Goal: Check status: Check status

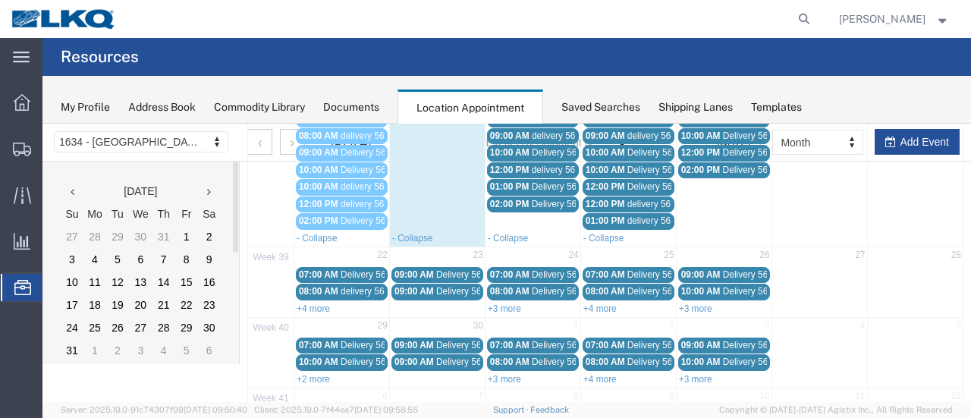
scroll to position [206, 0]
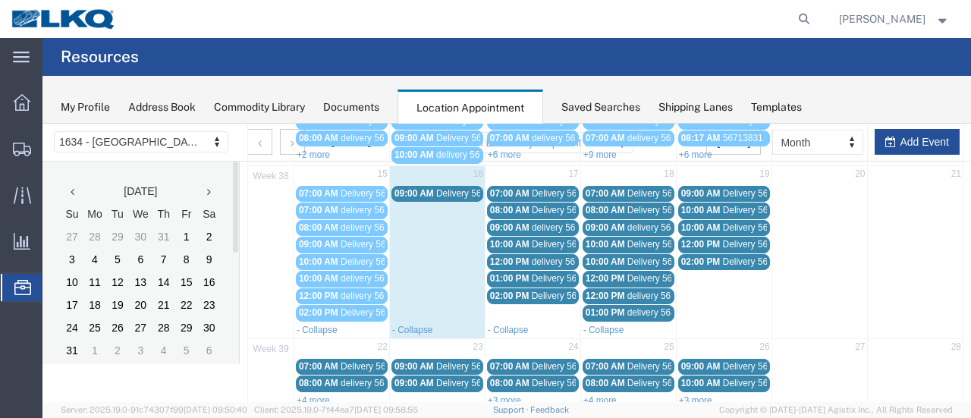
click at [297, 395] on link "+4 more" at bounding box center [313, 400] width 33 height 11
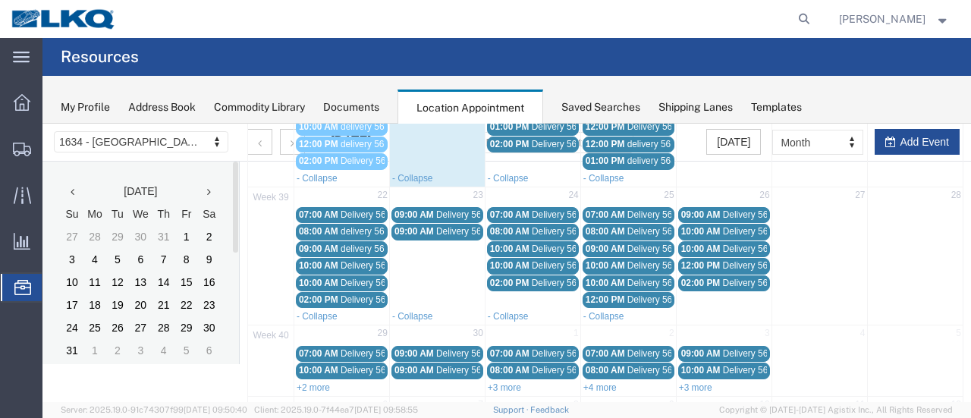
scroll to position [423, 0]
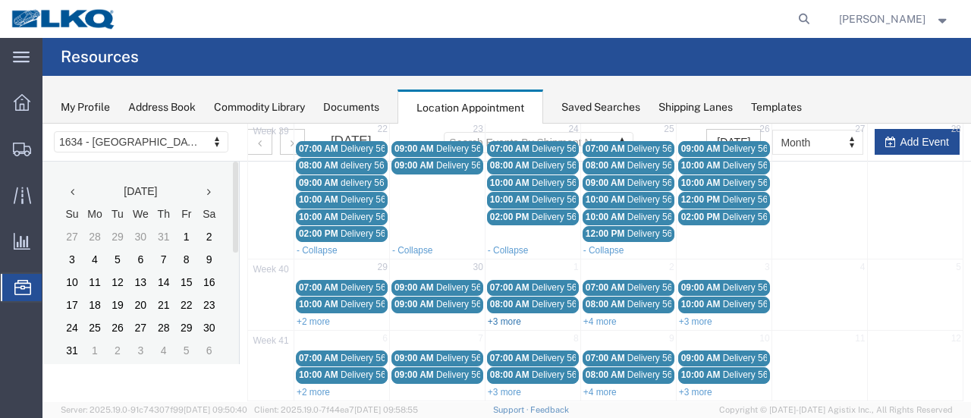
click at [509, 316] on link "+3 more" at bounding box center [504, 321] width 33 height 11
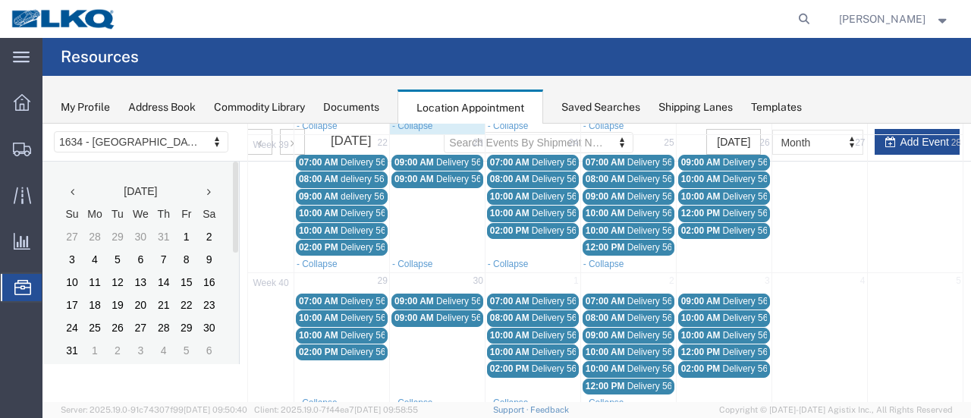
scroll to position [489, 0]
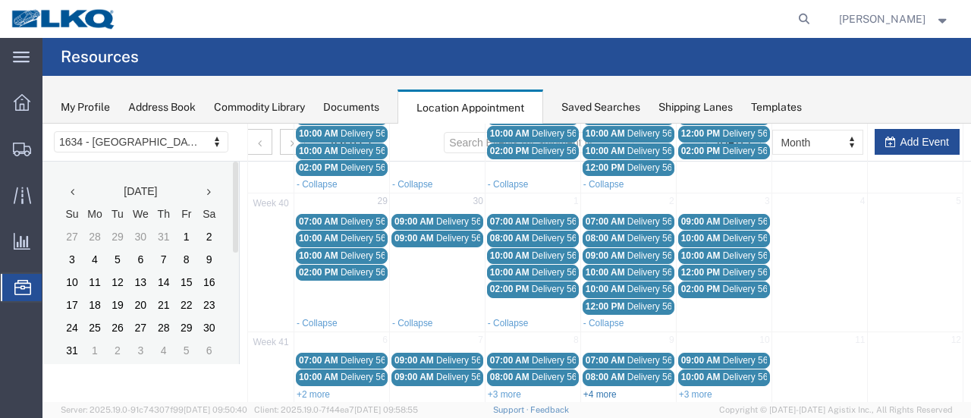
click at [592, 389] on link "+4 more" at bounding box center [599, 394] width 33 height 11
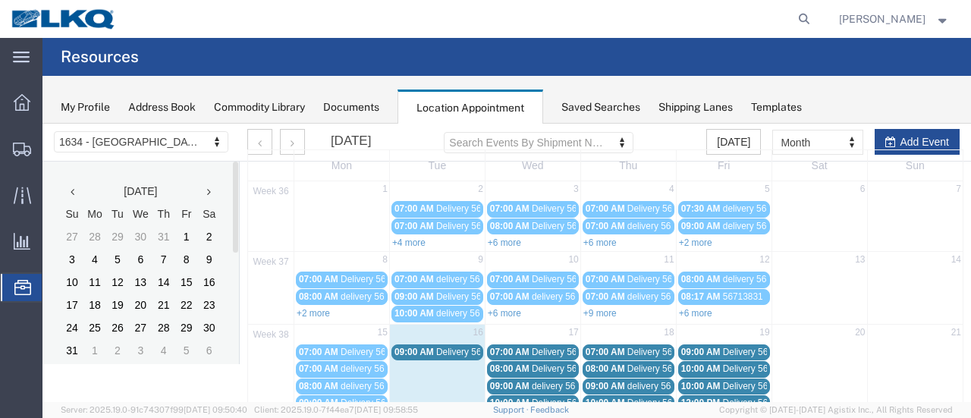
scroll to position [0, 0]
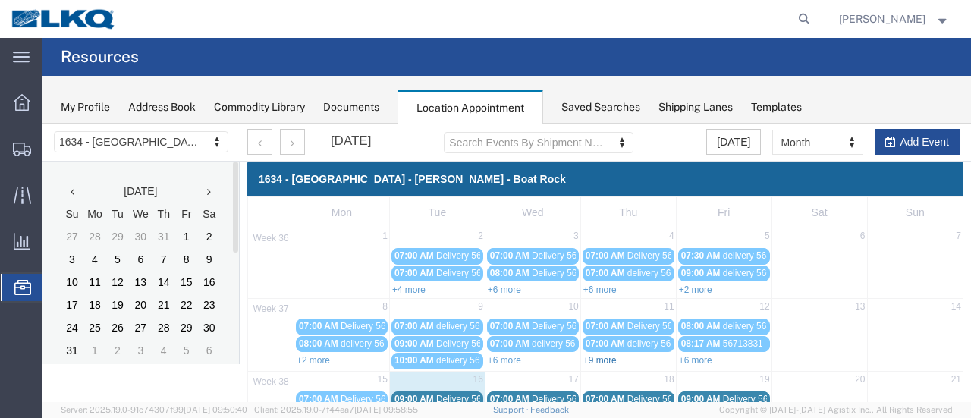
click at [598, 359] on link "+9 more" at bounding box center [599, 360] width 33 height 11
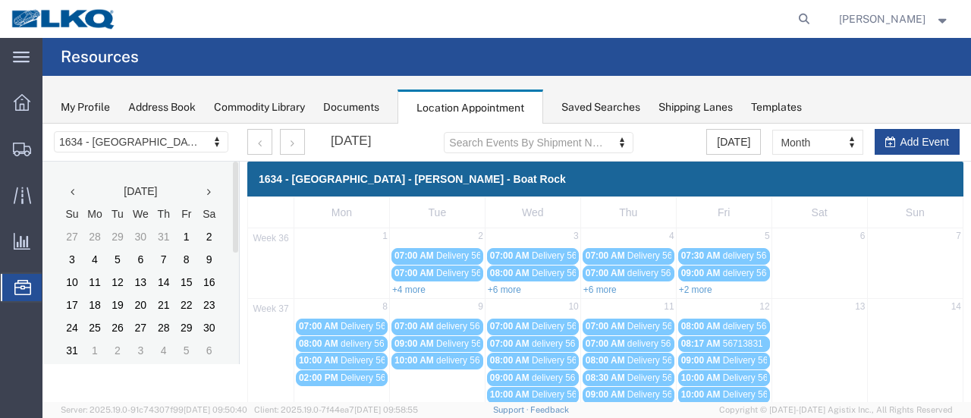
scroll to position [152, 0]
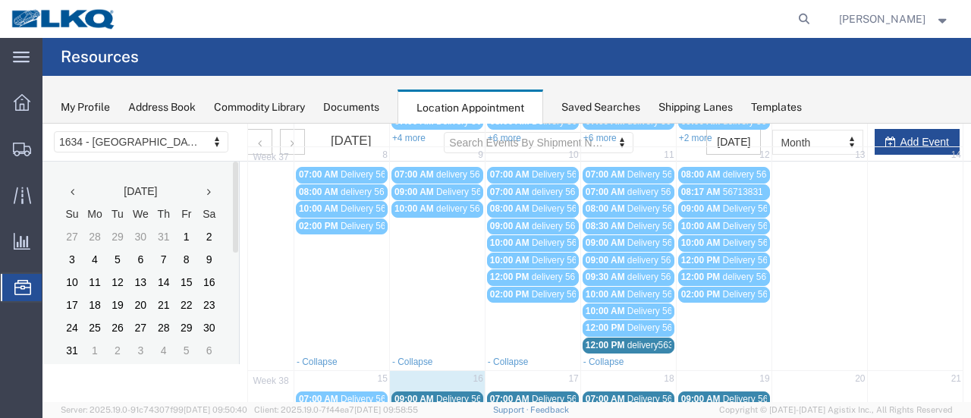
click at [627, 340] on span "delivery56315654" at bounding box center [662, 345] width 71 height 11
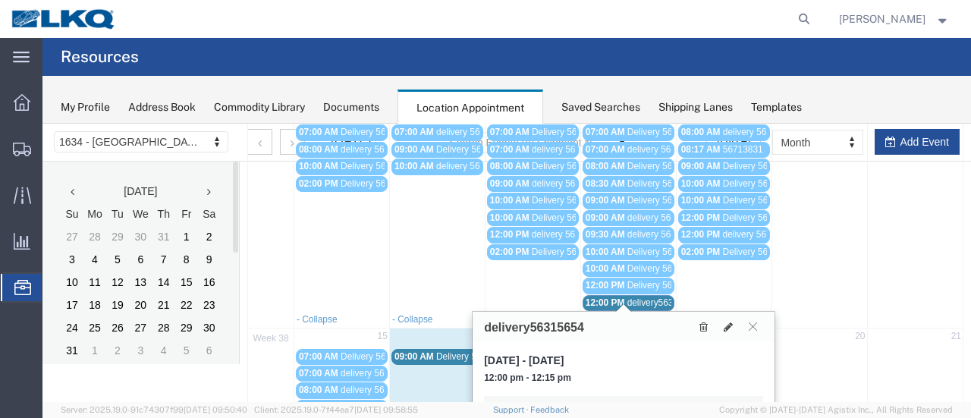
scroll to position [303, 0]
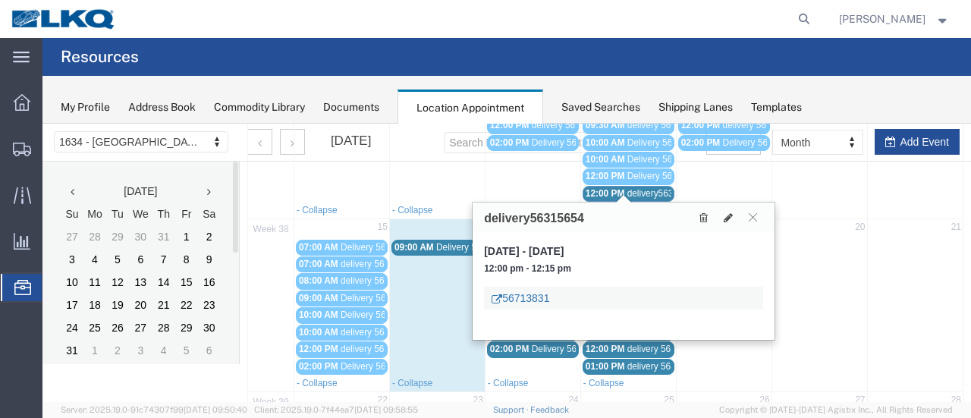
click at [526, 301] on link "56713831" at bounding box center [520, 297] width 58 height 15
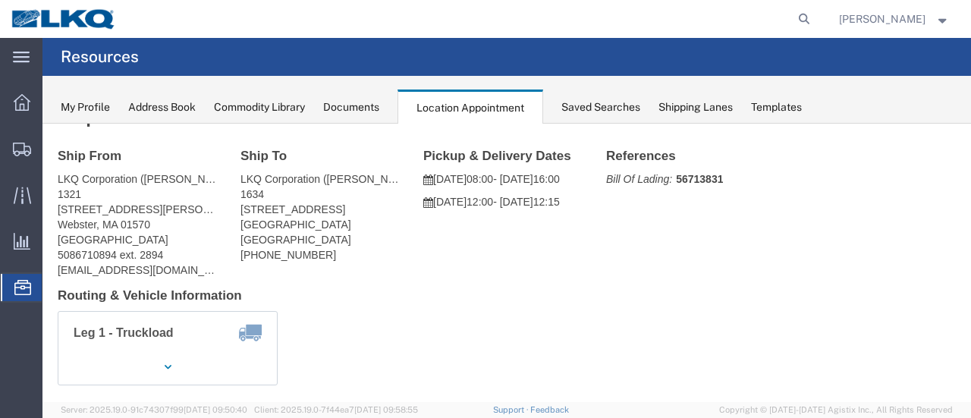
scroll to position [0, 0]
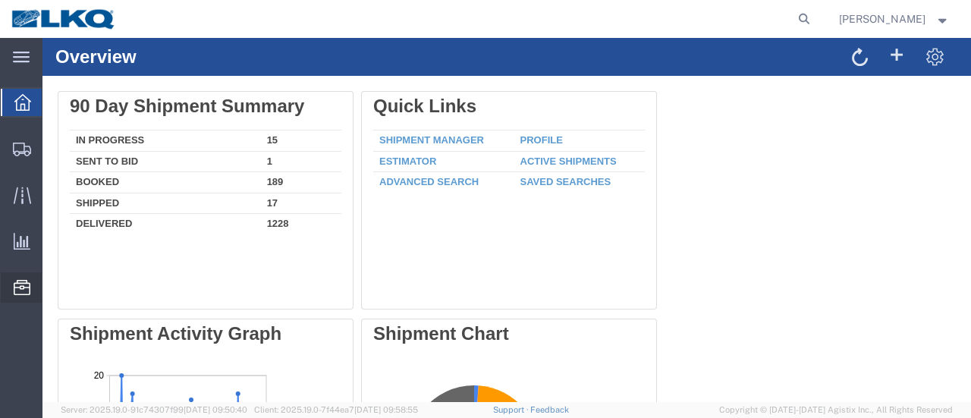
click at [0, 0] on span "Location Appointment" at bounding box center [0, 0] width 0 height 0
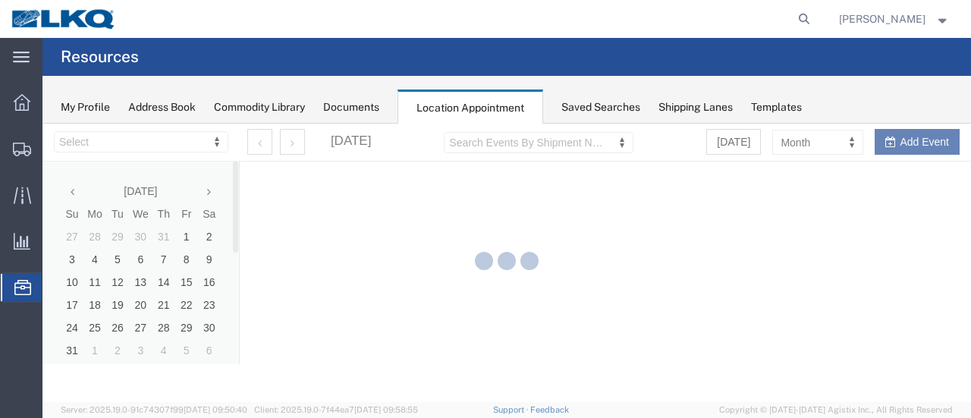
select select "28712"
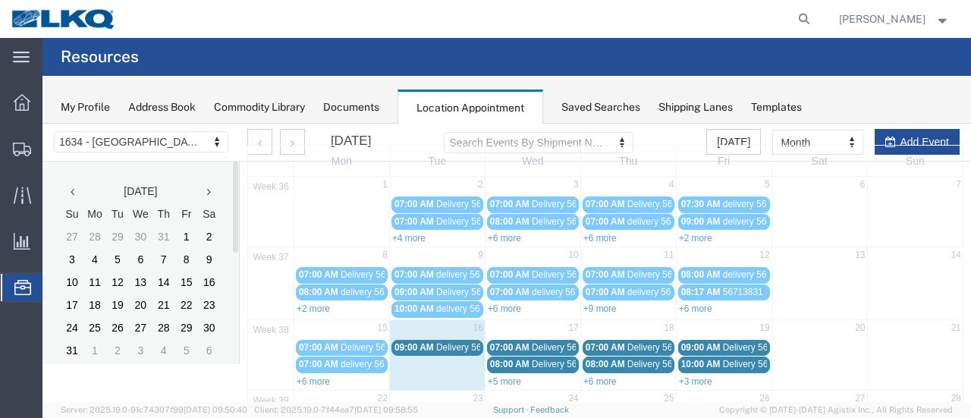
scroll to position [76, 0]
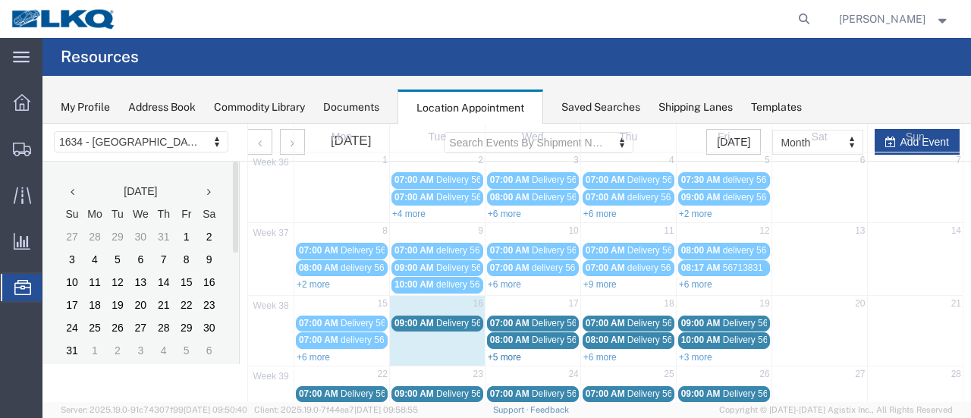
click at [490, 352] on link "+5 more" at bounding box center [504, 357] width 33 height 11
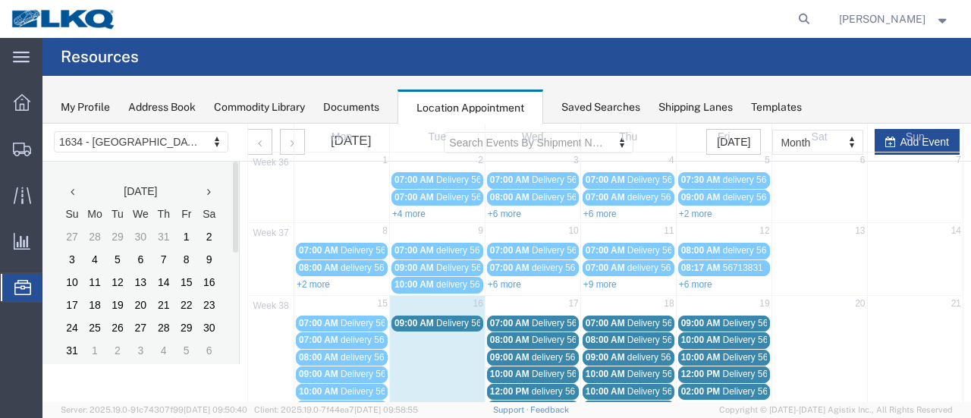
click at [466, 322] on span "Delivery 56453624" at bounding box center [473, 323] width 75 height 11
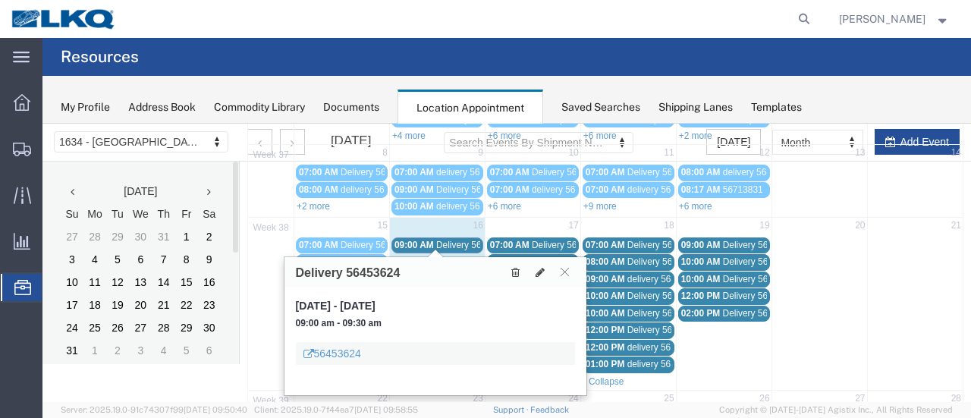
scroll to position [228, 0]
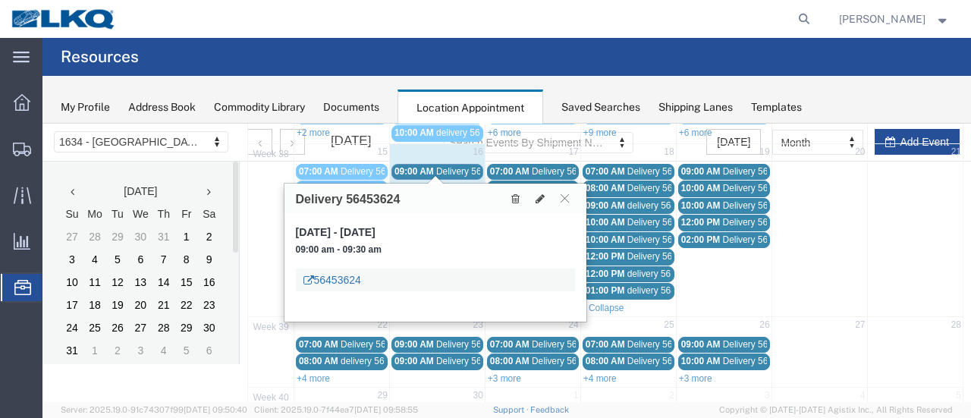
click at [354, 278] on link "56453624" at bounding box center [332, 279] width 58 height 15
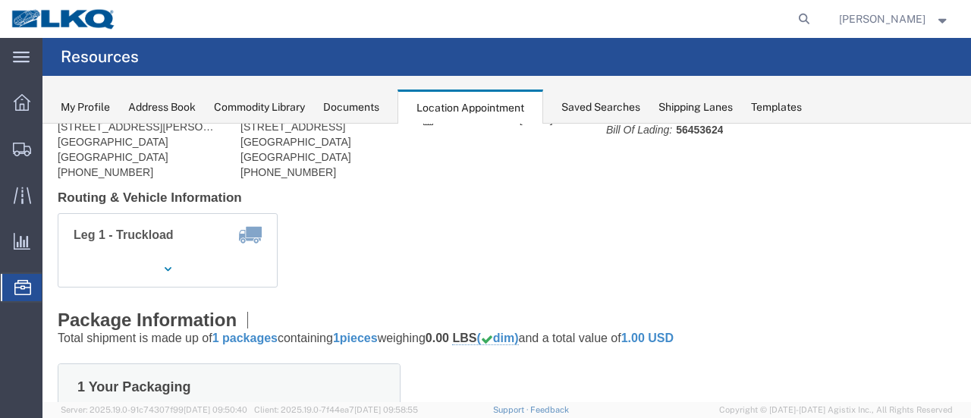
scroll to position [0, 0]
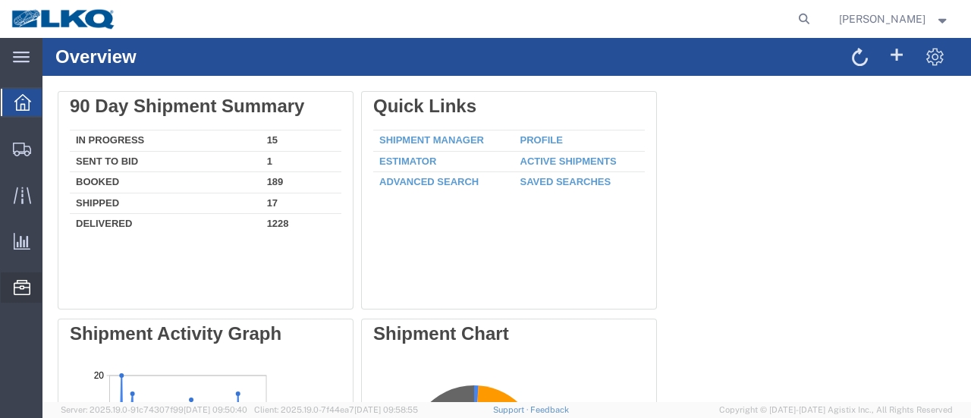
click at [0, 0] on span "Location Appointment" at bounding box center [0, 0] width 0 height 0
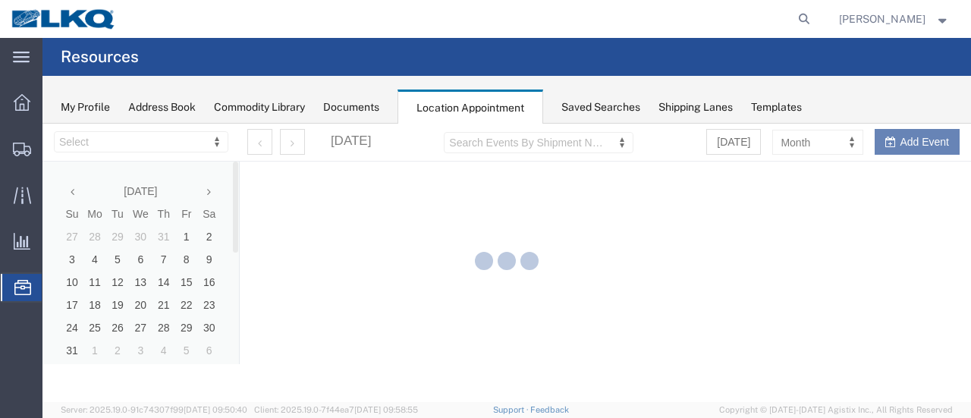
select select "28712"
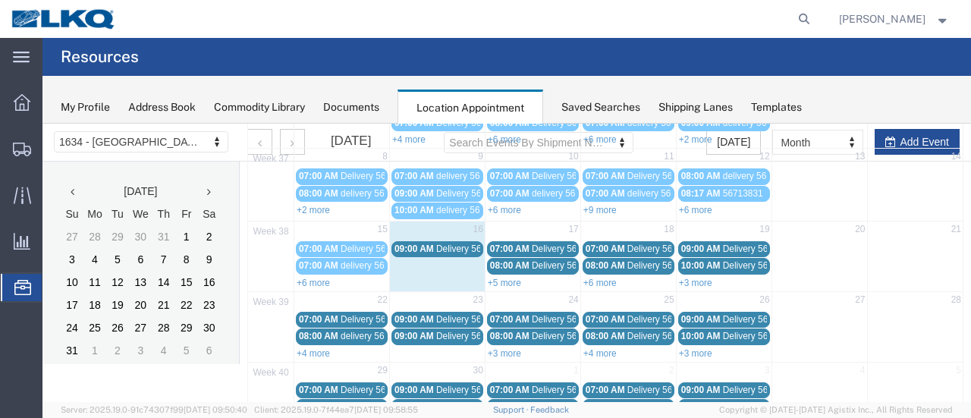
scroll to position [152, 0]
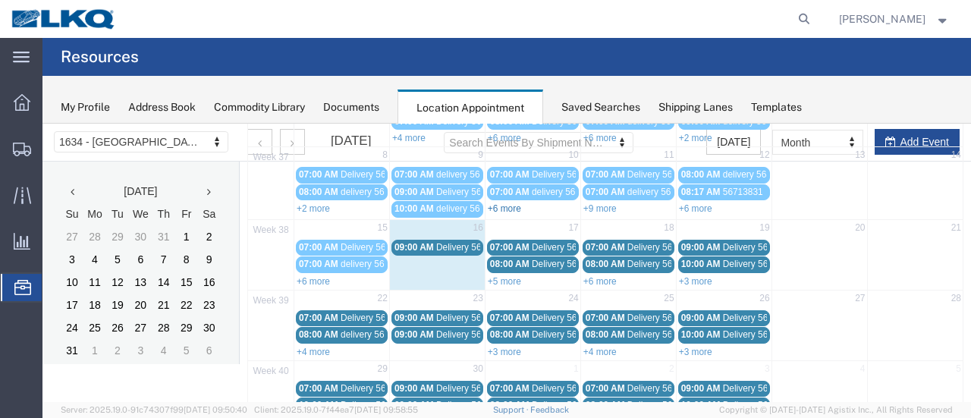
click at [507, 207] on link "+6 more" at bounding box center [504, 208] width 33 height 11
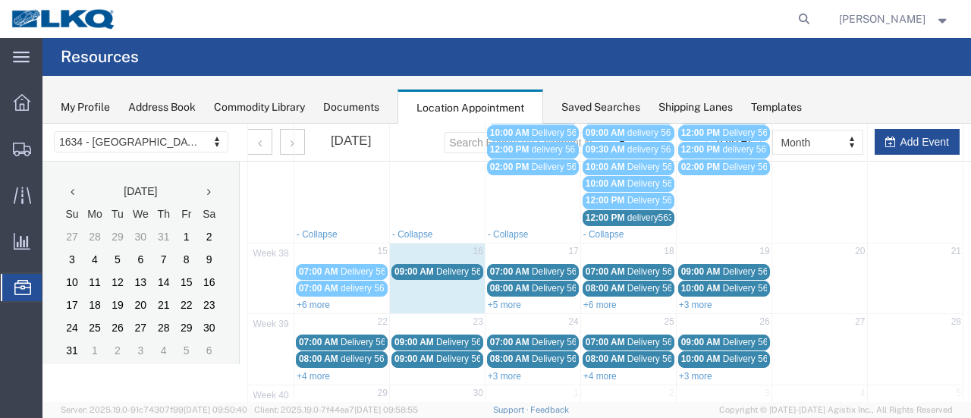
scroll to position [303, 0]
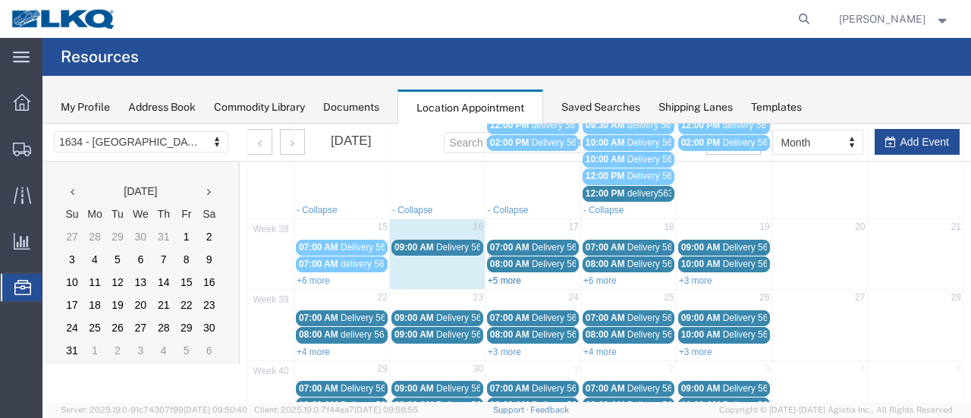
click at [507, 275] on link "+5 more" at bounding box center [504, 280] width 33 height 11
